Goal: Contribute content: Add original content to the website for others to see

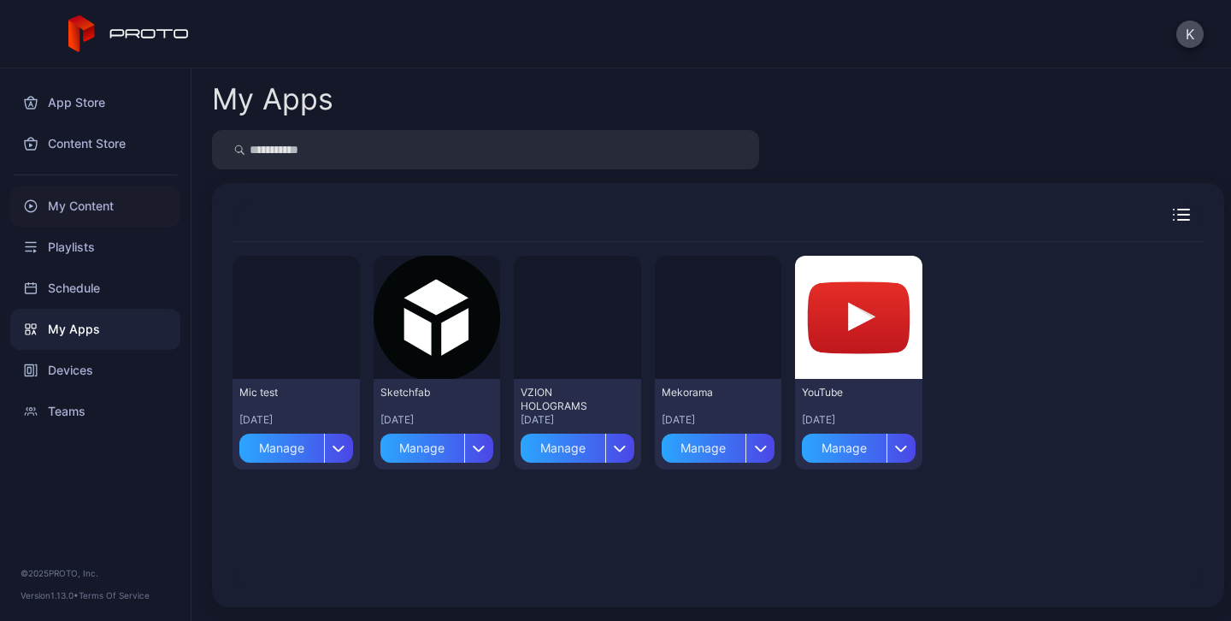
click at [99, 207] on div "My Content" at bounding box center [95, 205] width 170 height 41
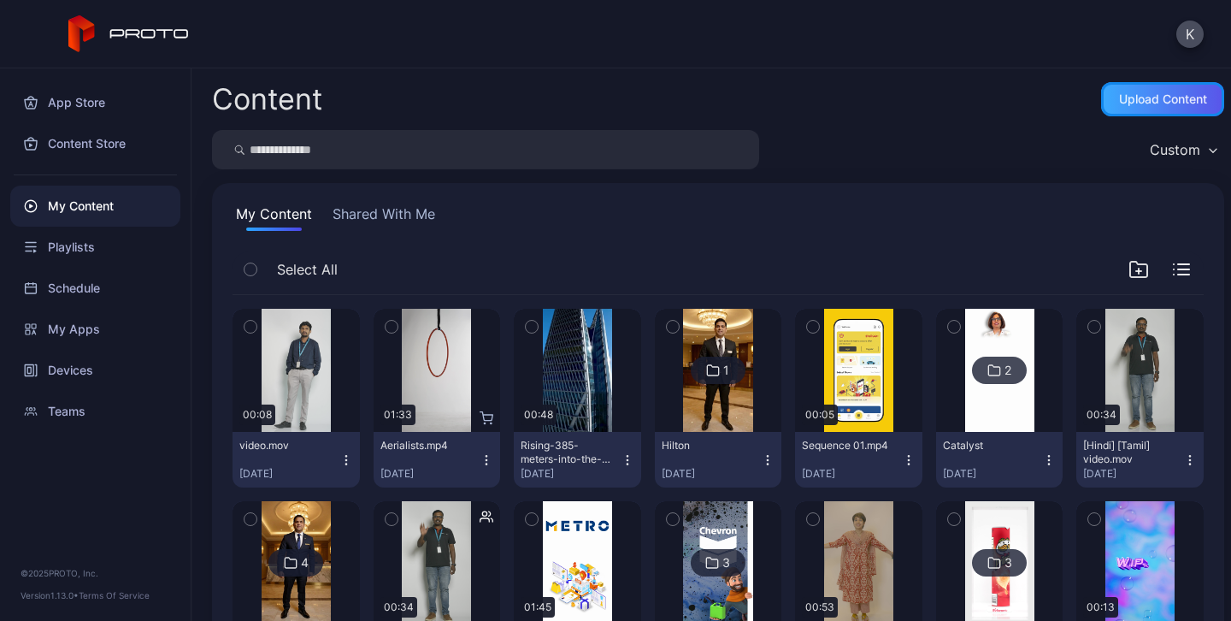
click at [1136, 94] on div "Upload Content" at bounding box center [1163, 99] width 88 height 14
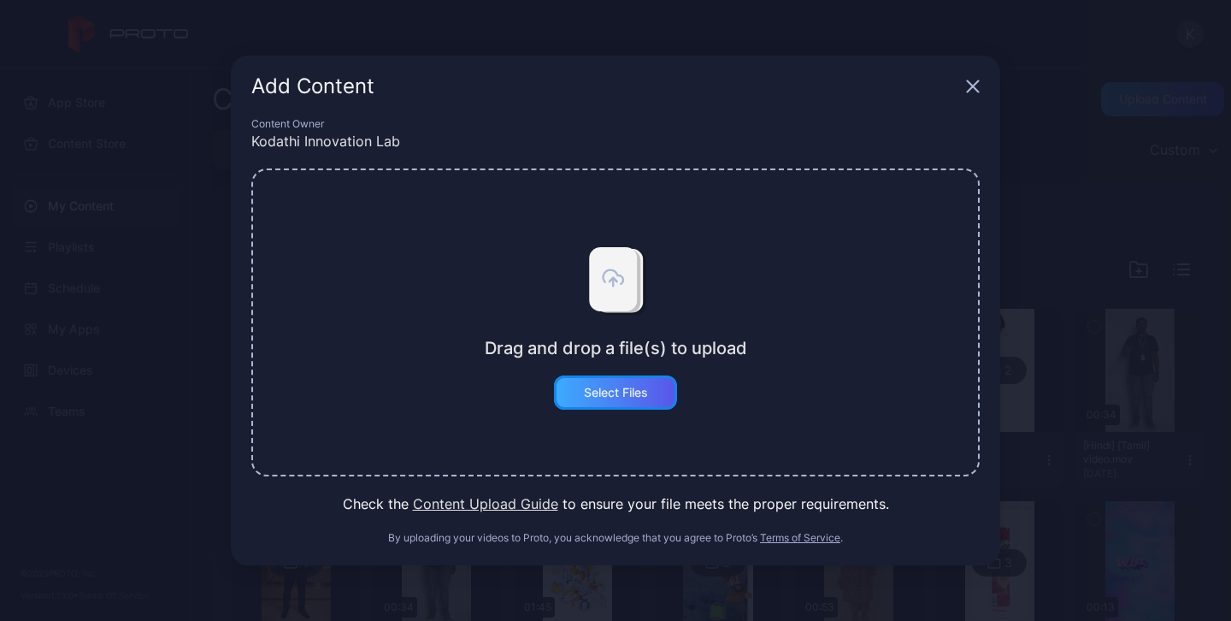
click at [631, 387] on div "Select Files" at bounding box center [616, 392] width 64 height 14
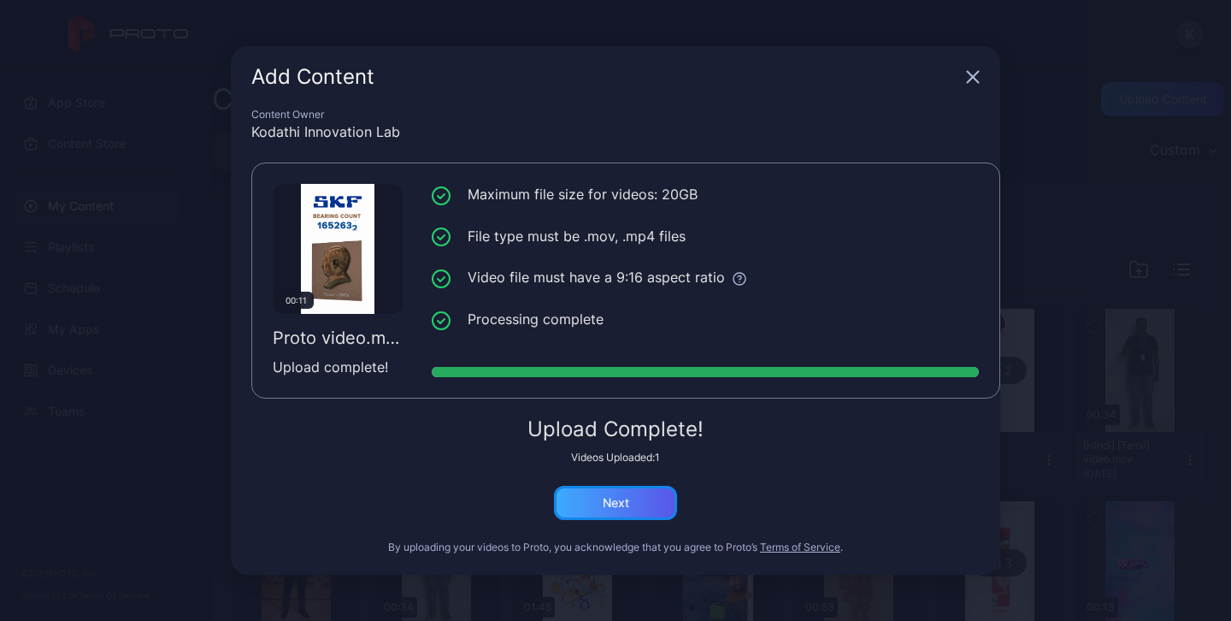
click at [621, 502] on div "Next" at bounding box center [616, 503] width 26 height 14
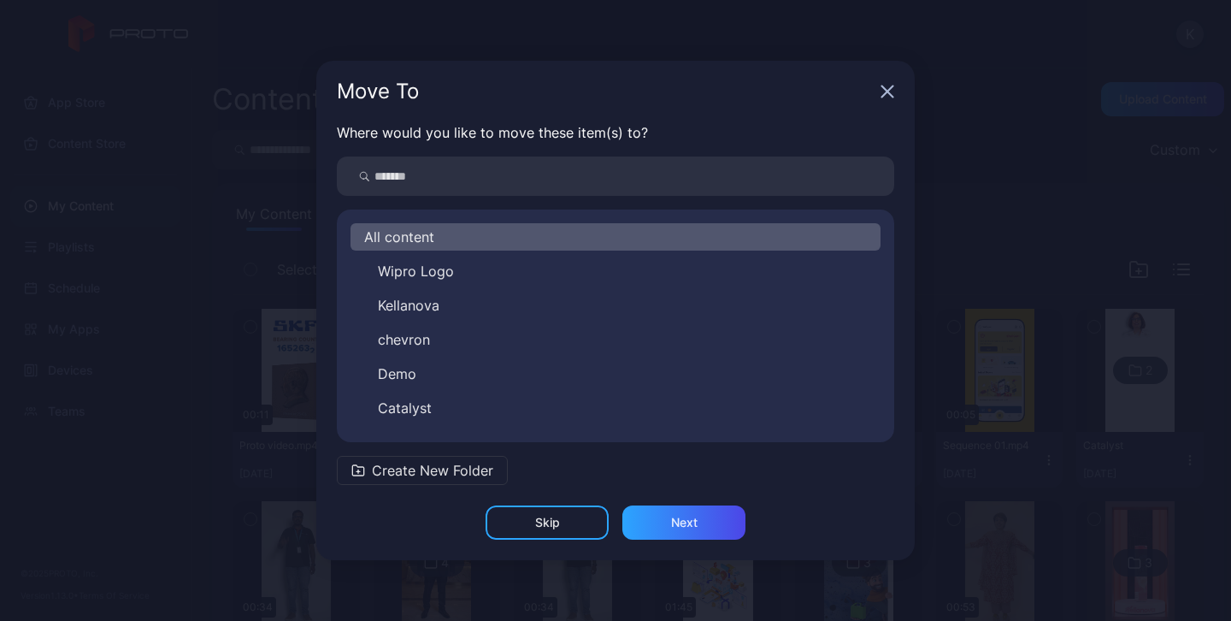
scroll to position [27, 0]
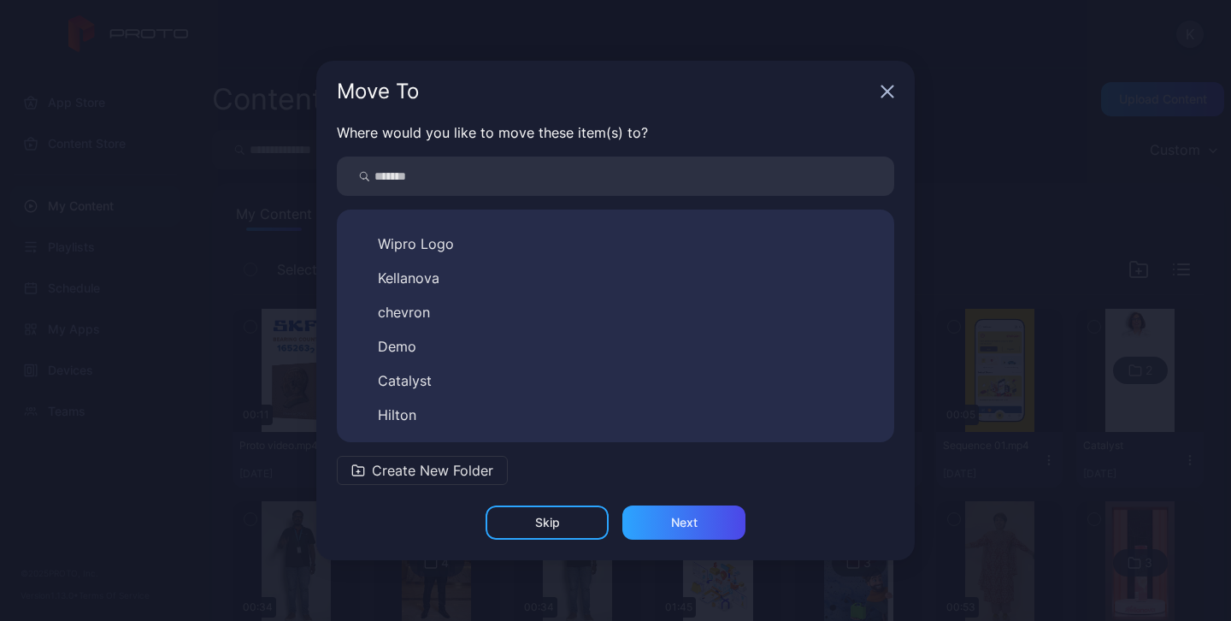
click at [418, 471] on span "Create New Folder" at bounding box center [432, 470] width 121 height 21
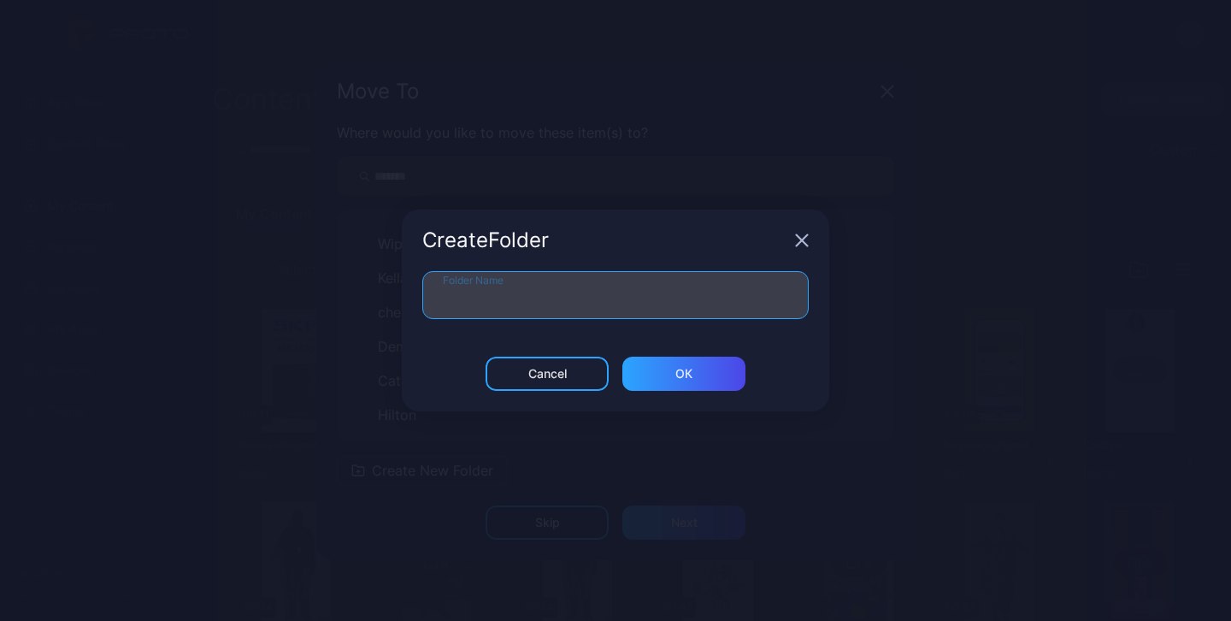
click at [495, 295] on input "Folder Name" at bounding box center [615, 295] width 386 height 48
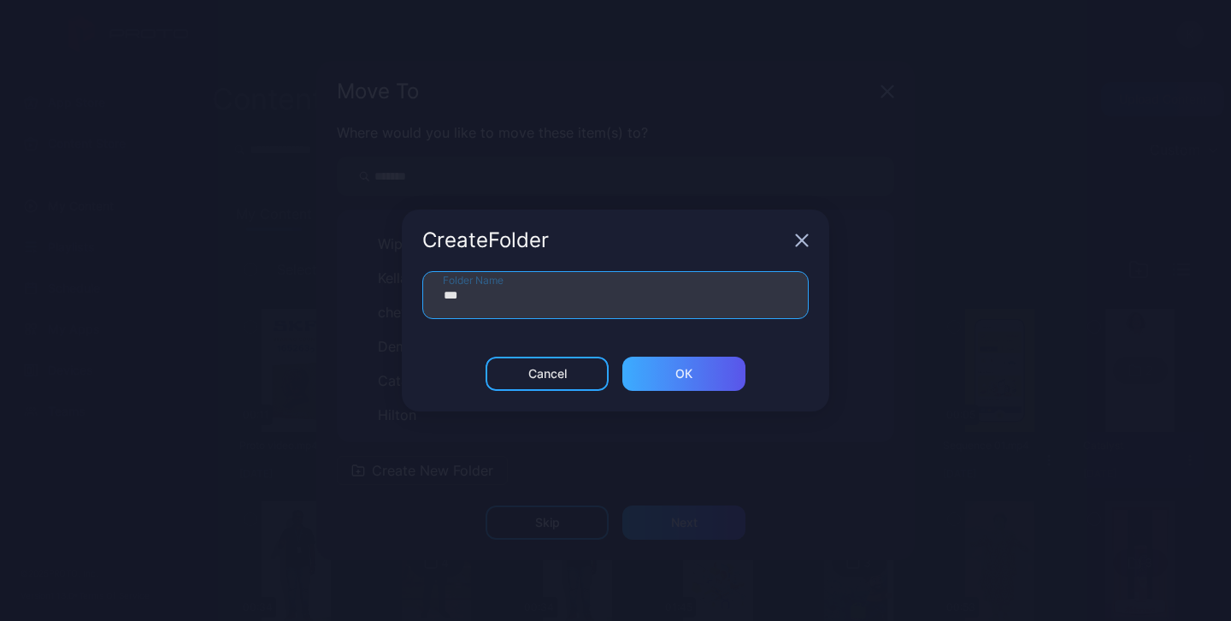
type input "***"
click at [679, 378] on div "ОК" at bounding box center [683, 374] width 17 height 14
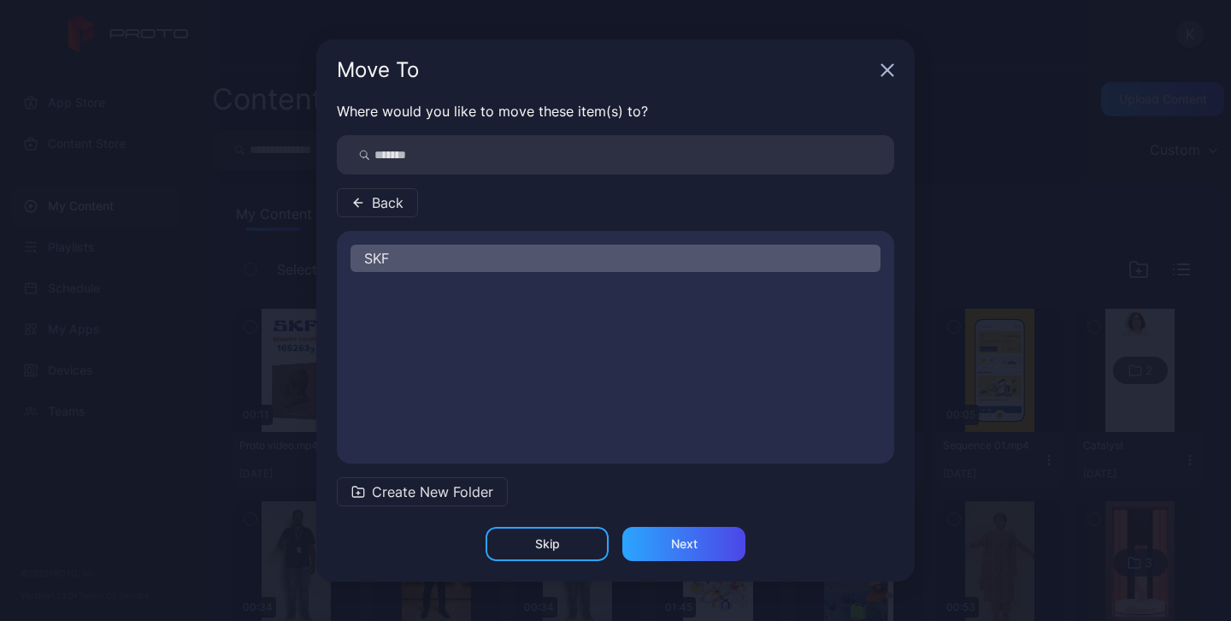
scroll to position [0, 0]
click at [703, 546] on div "Next" at bounding box center [683, 544] width 123 height 34
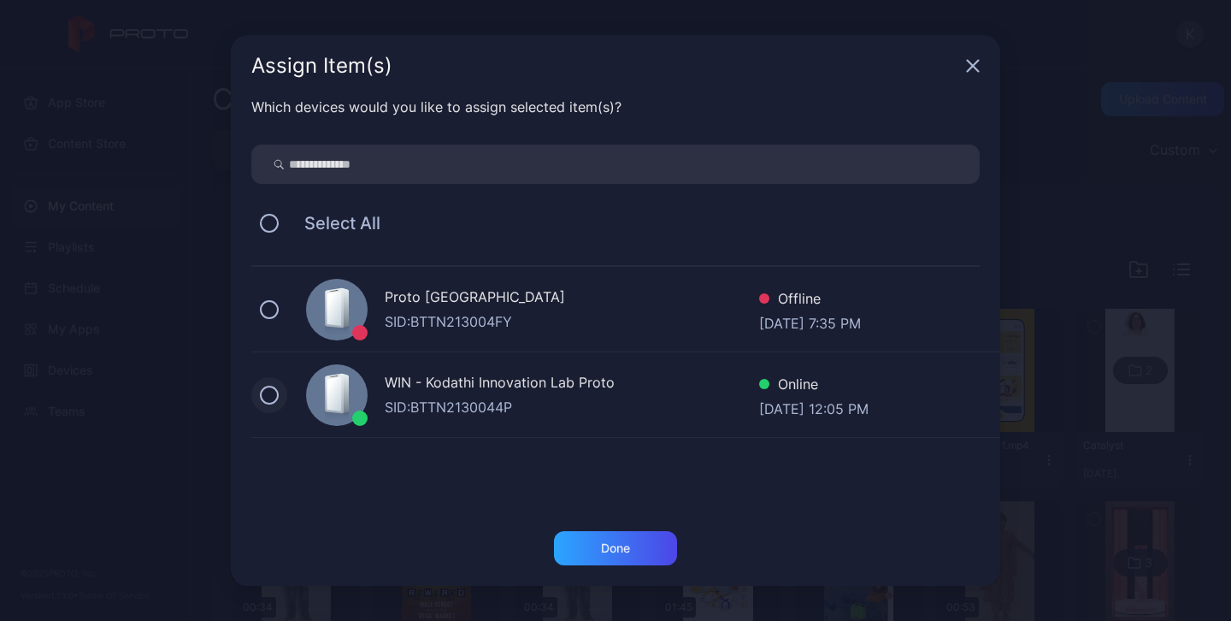
click at [268, 400] on button at bounding box center [269, 394] width 19 height 19
click at [628, 555] on div "Done" at bounding box center [615, 548] width 123 height 34
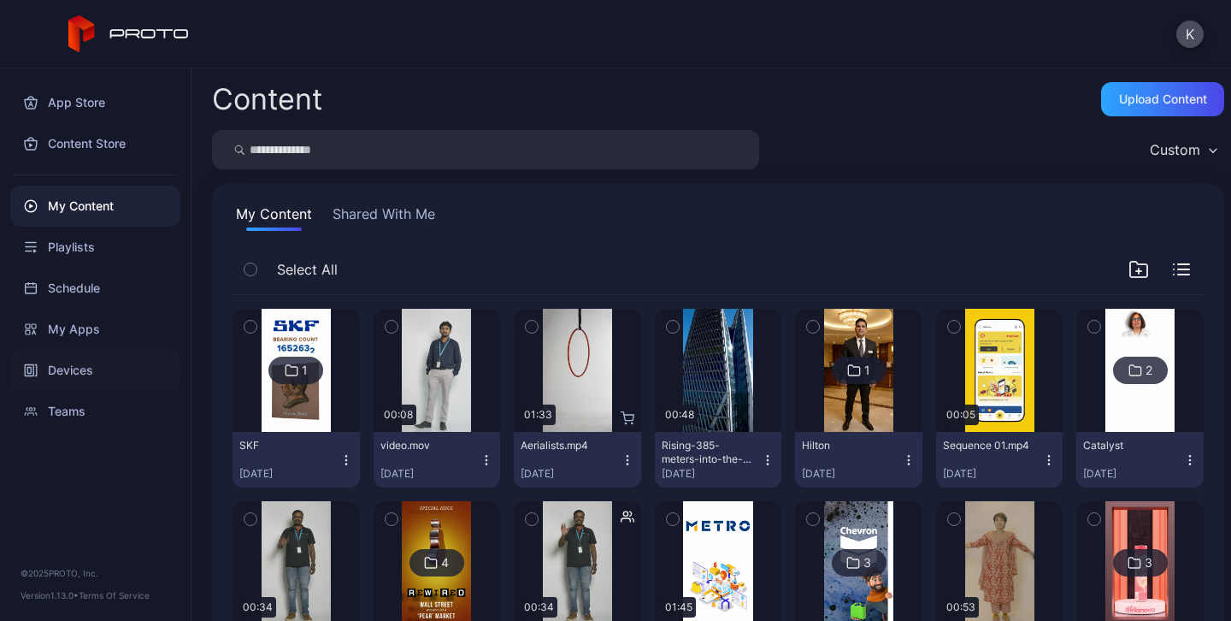
click at [85, 365] on div "Devices" at bounding box center [95, 370] width 170 height 41
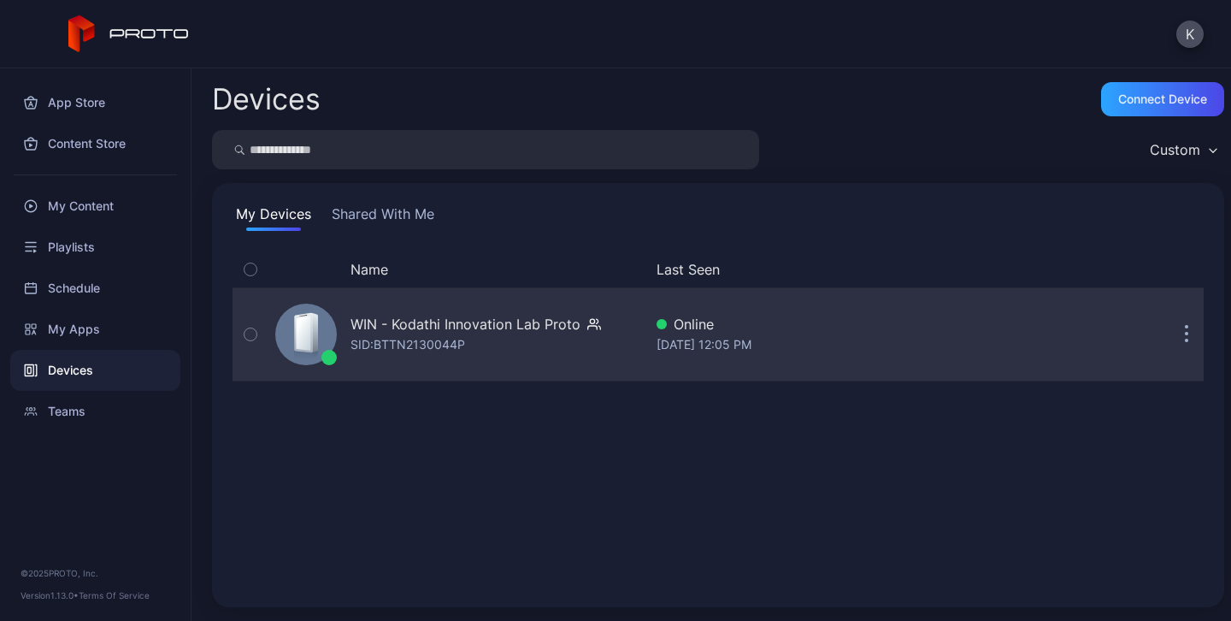
click at [432, 337] on div "SID: BTTN2130044P" at bounding box center [407, 344] width 115 height 21
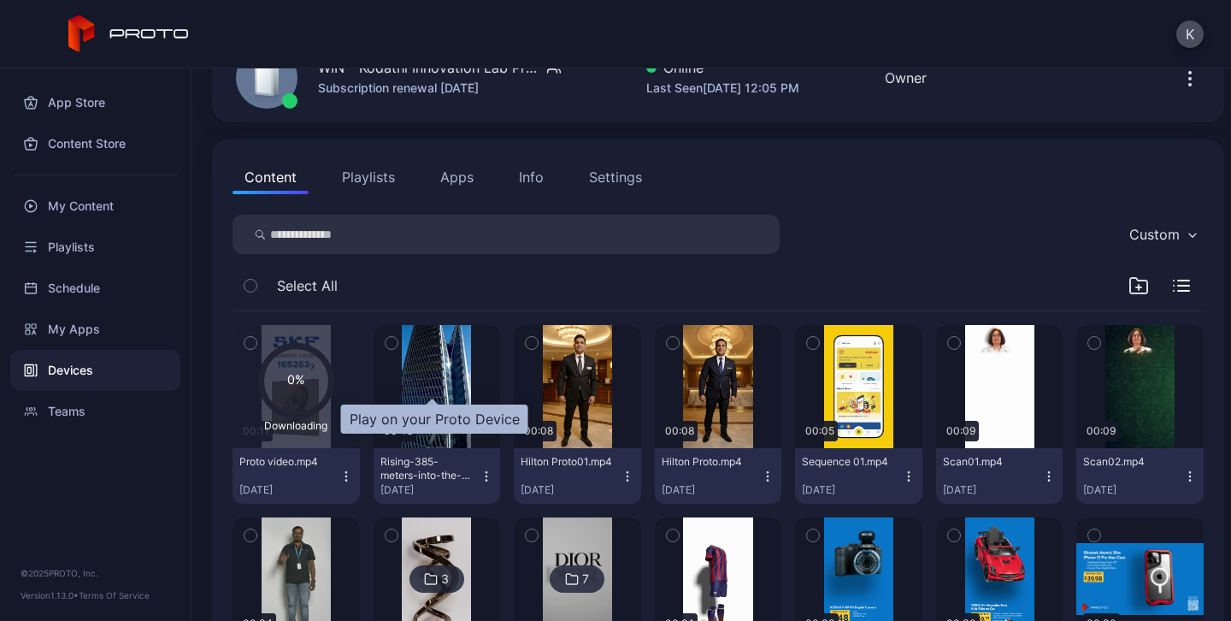
scroll to position [108, 0]
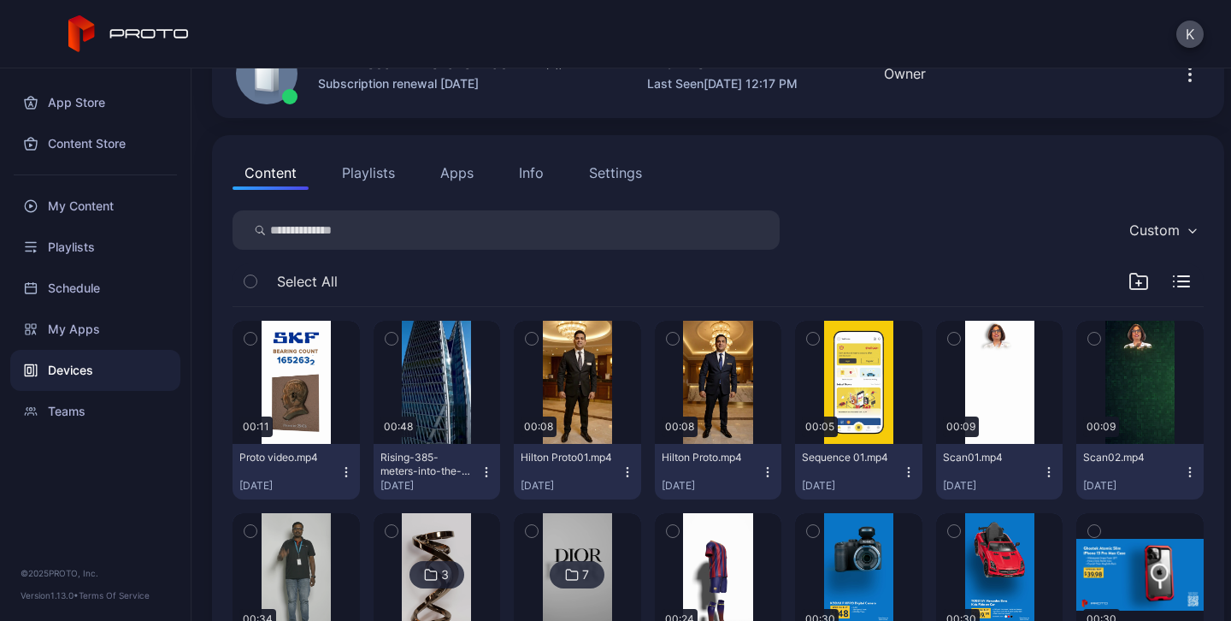
click at [339, 470] on icon "button" at bounding box center [346, 472] width 14 height 14
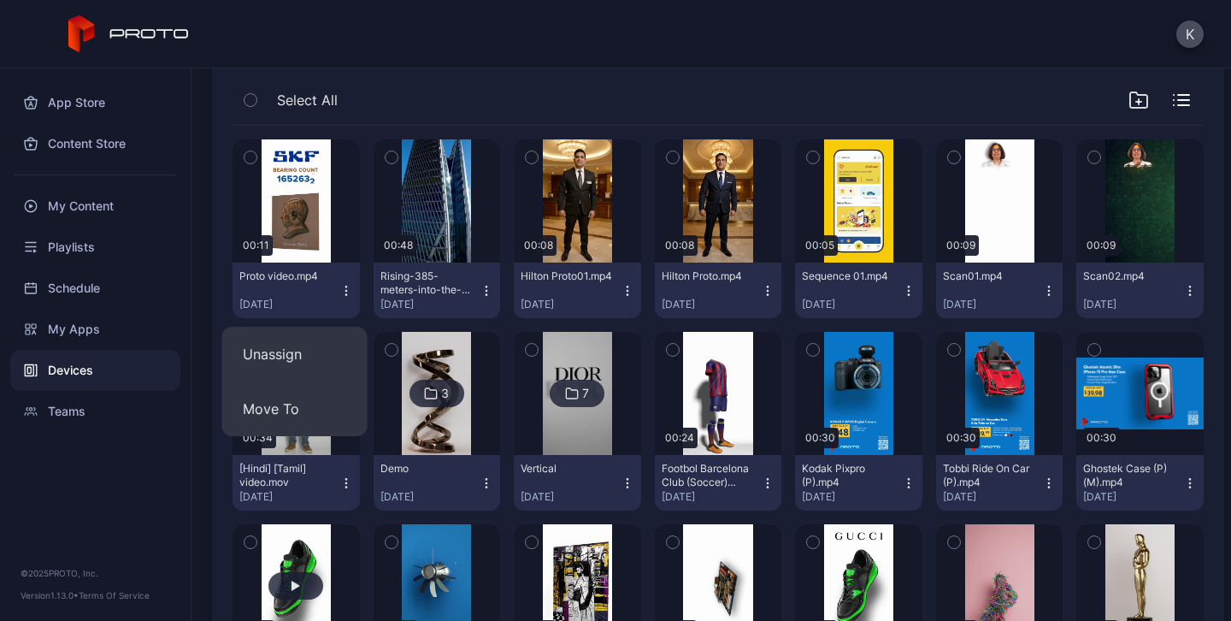
scroll to position [291, 0]
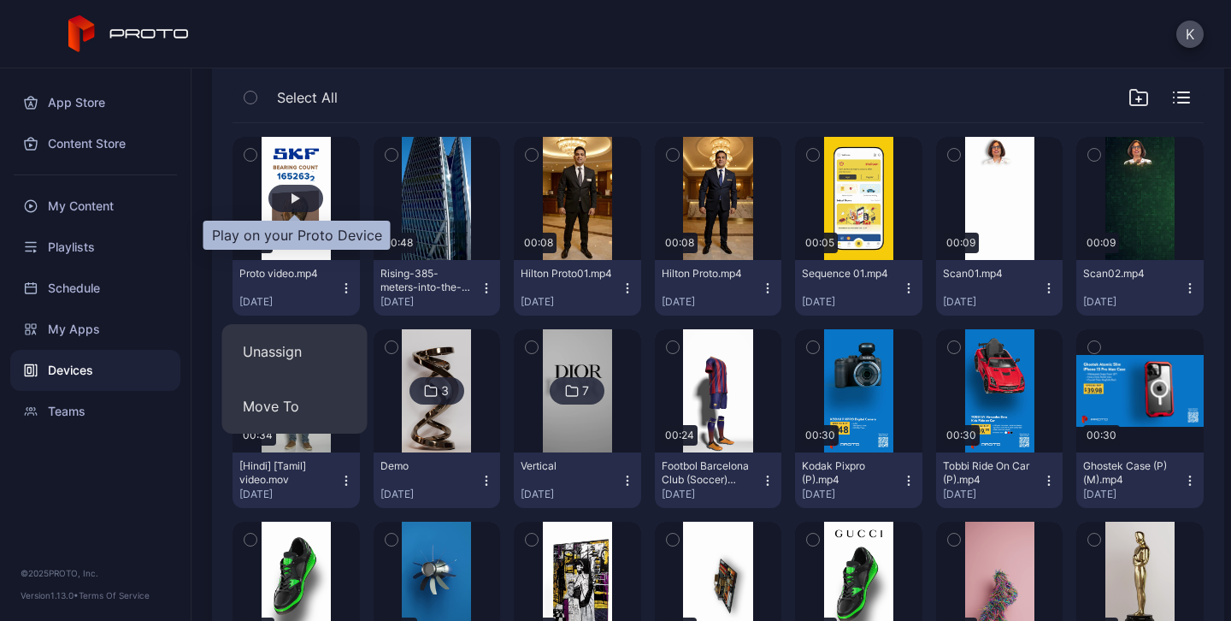
click at [291, 197] on div "button" at bounding box center [295, 198] width 9 height 10
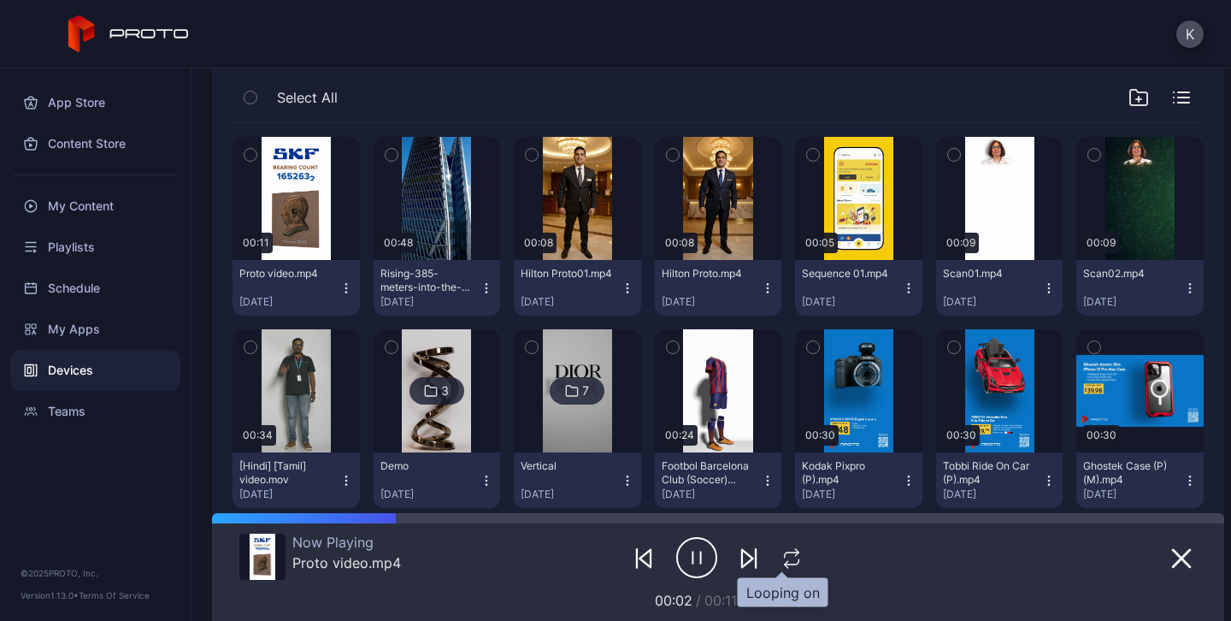
click at [780, 561] on icon "button" at bounding box center [791, 558] width 22 height 21
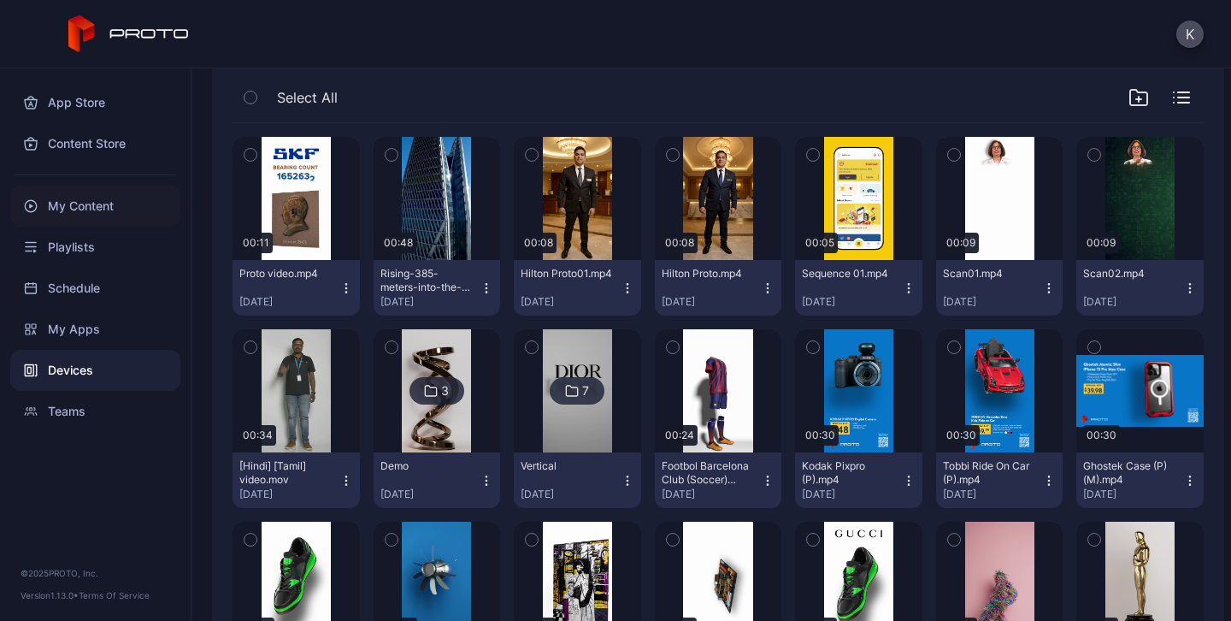
click at [86, 215] on div "My Content" at bounding box center [95, 205] width 170 height 41
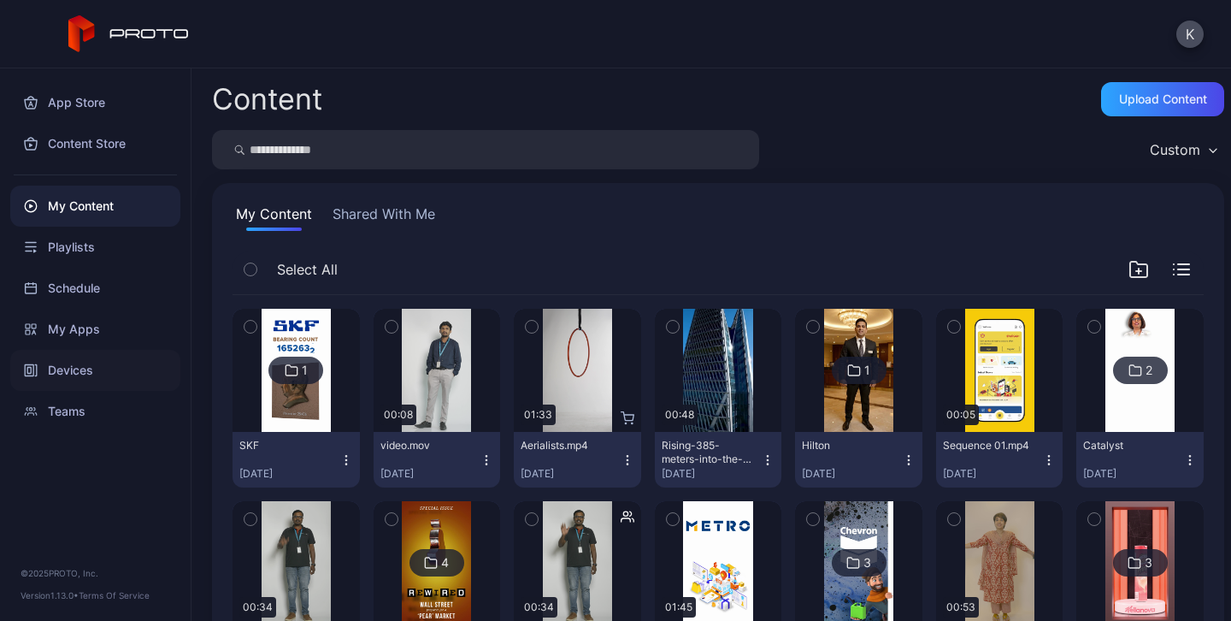
click at [90, 369] on div "Devices" at bounding box center [95, 370] width 170 height 41
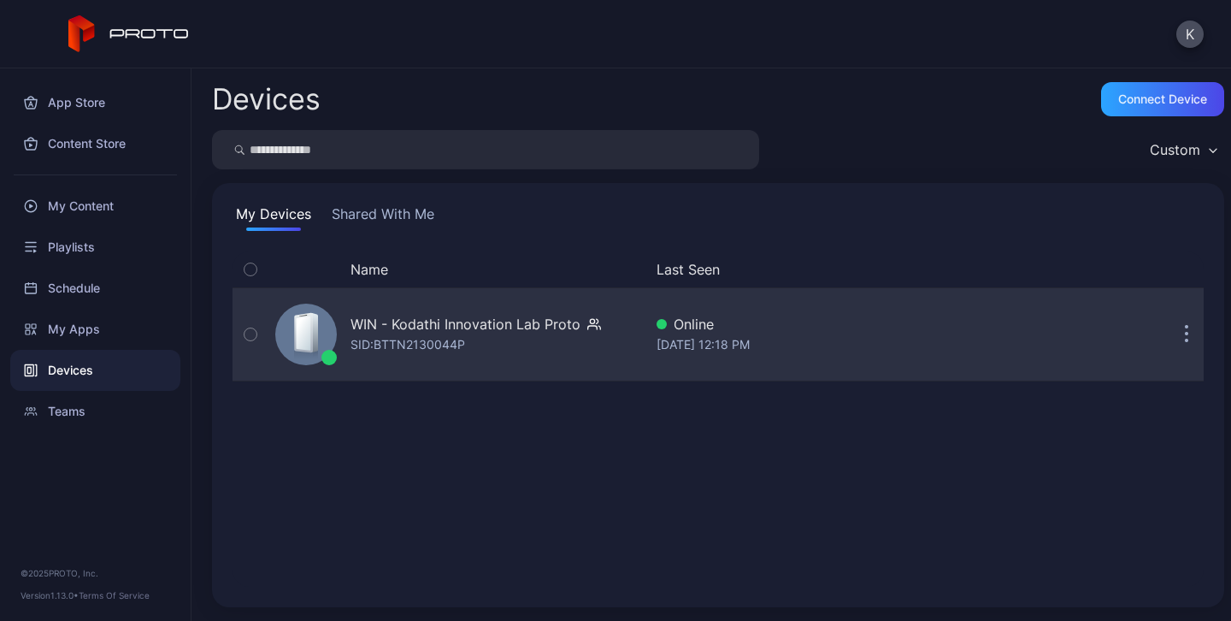
click at [379, 338] on div "SID: BTTN2130044P" at bounding box center [407, 344] width 115 height 21
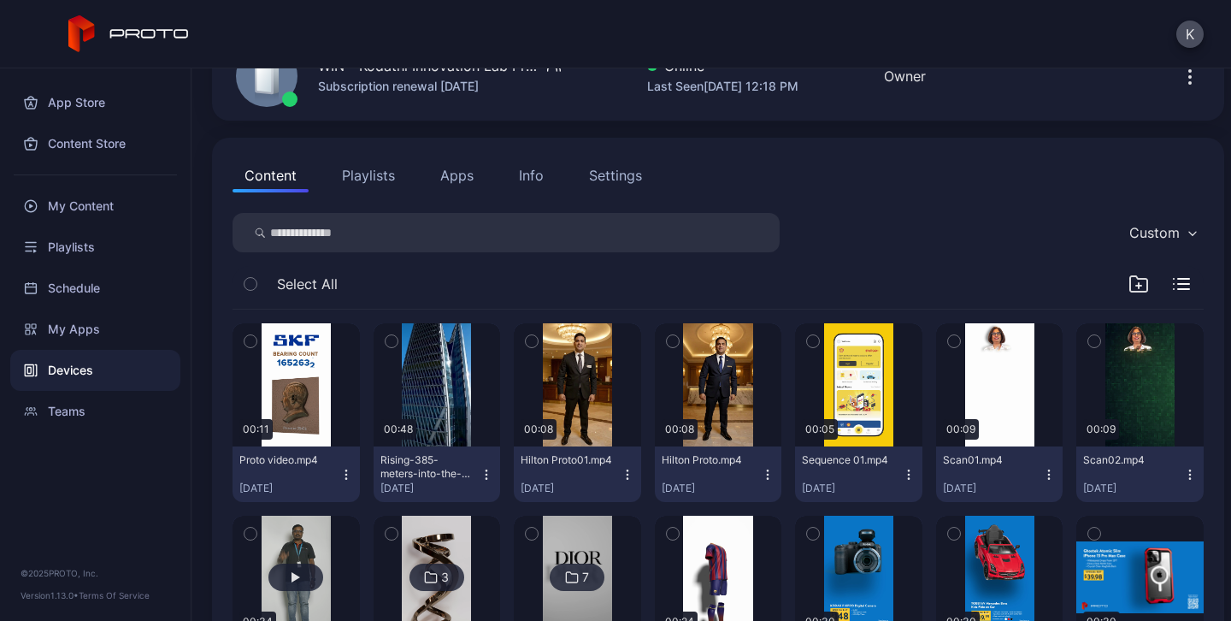
scroll to position [116, 0]
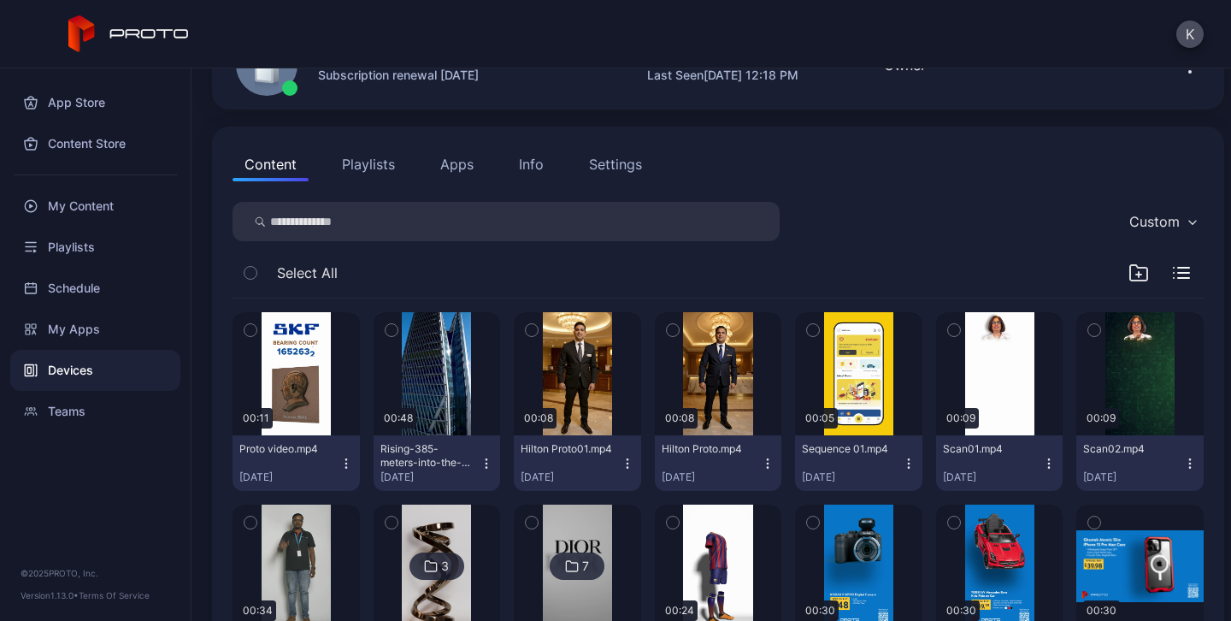
click at [345, 462] on icon "button" at bounding box center [345, 462] width 1 height 1
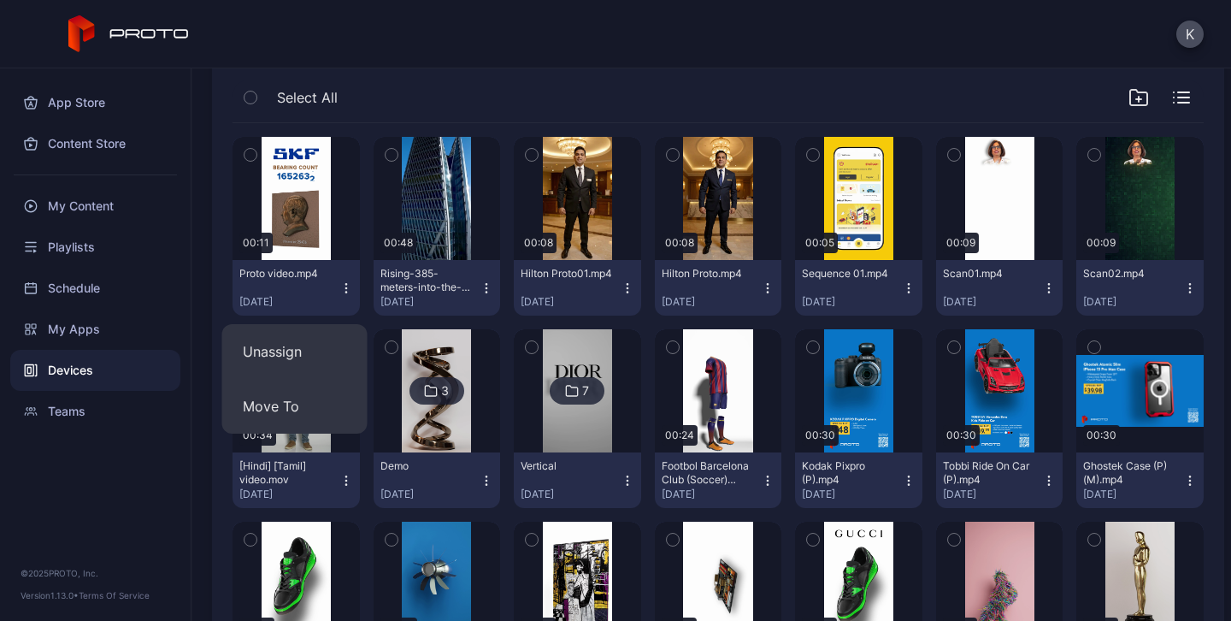
scroll to position [232, 0]
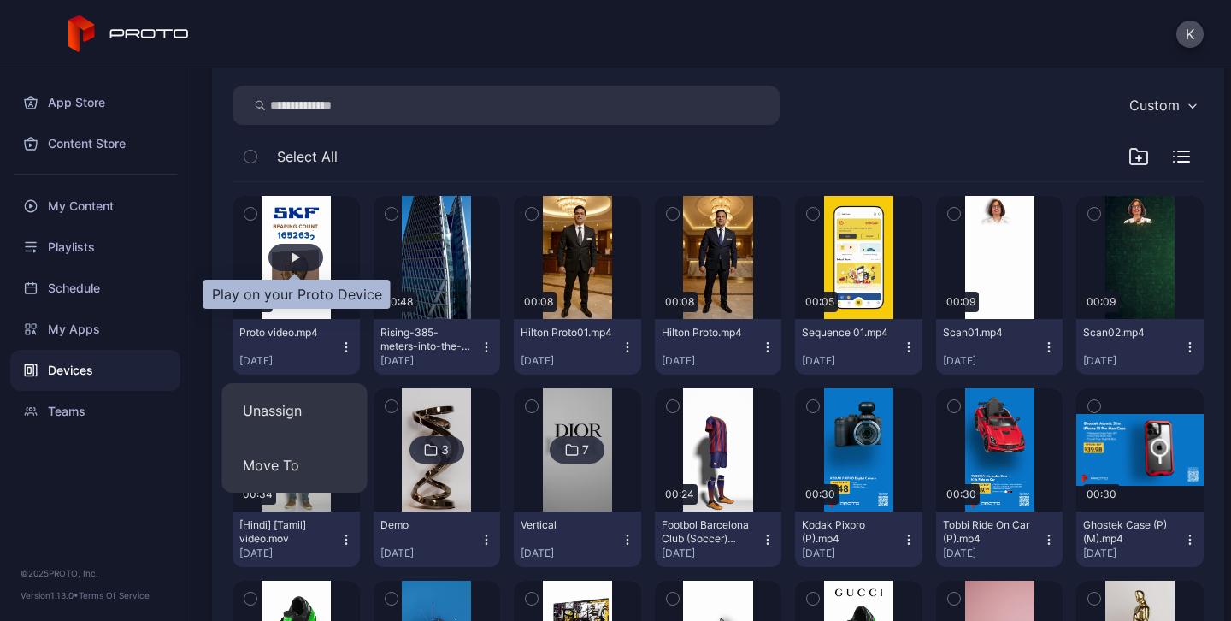
click at [297, 256] on div "button" at bounding box center [295, 257] width 9 height 10
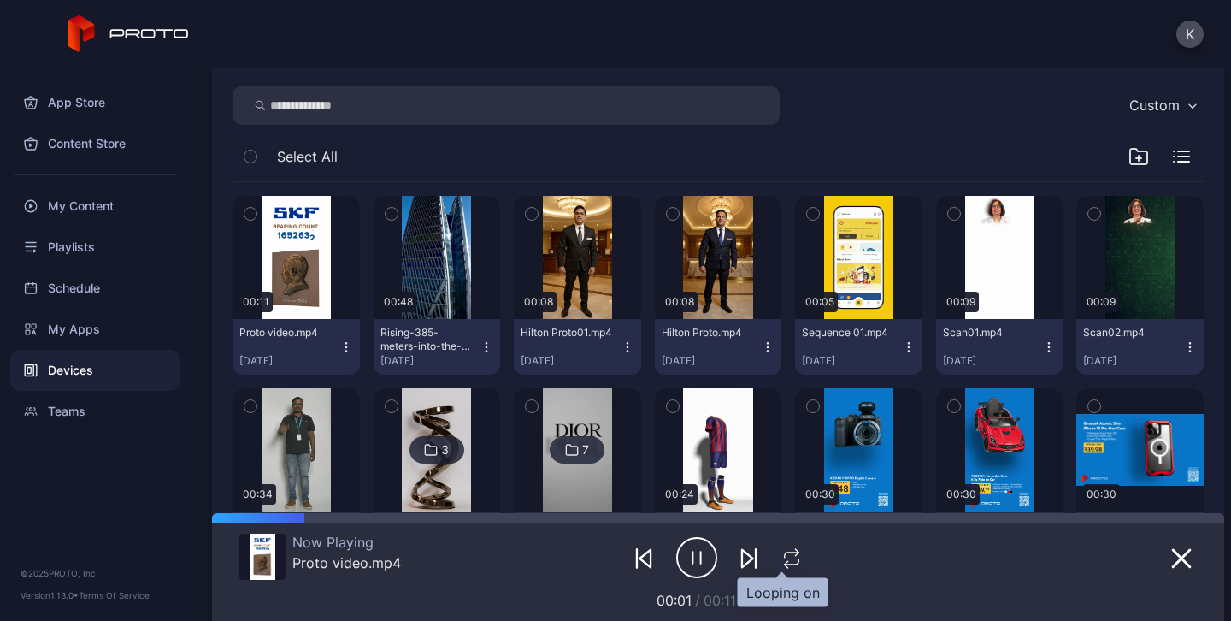
click at [780, 558] on icon "button" at bounding box center [791, 558] width 22 height 21
click at [778, 558] on icon "button" at bounding box center [792, 558] width 28 height 21
